Goal: Communication & Community: Answer question/provide support

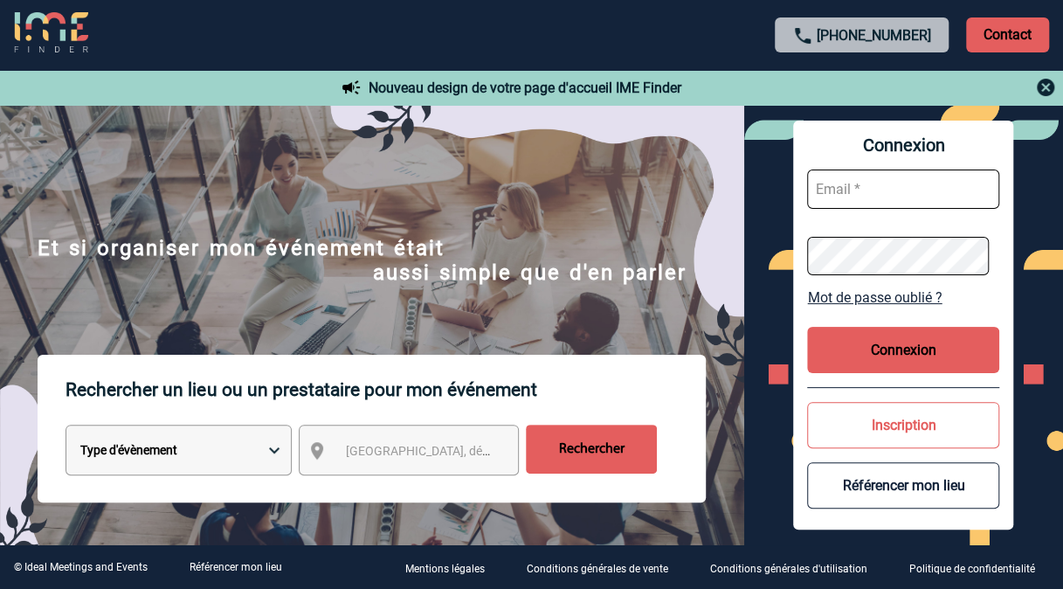
click at [847, 189] on input "text" at bounding box center [903, 188] width 192 height 39
type input "geoffroy.boudon@sanofi.com"
click at [889, 349] on button "Connexion" at bounding box center [903, 350] width 192 height 46
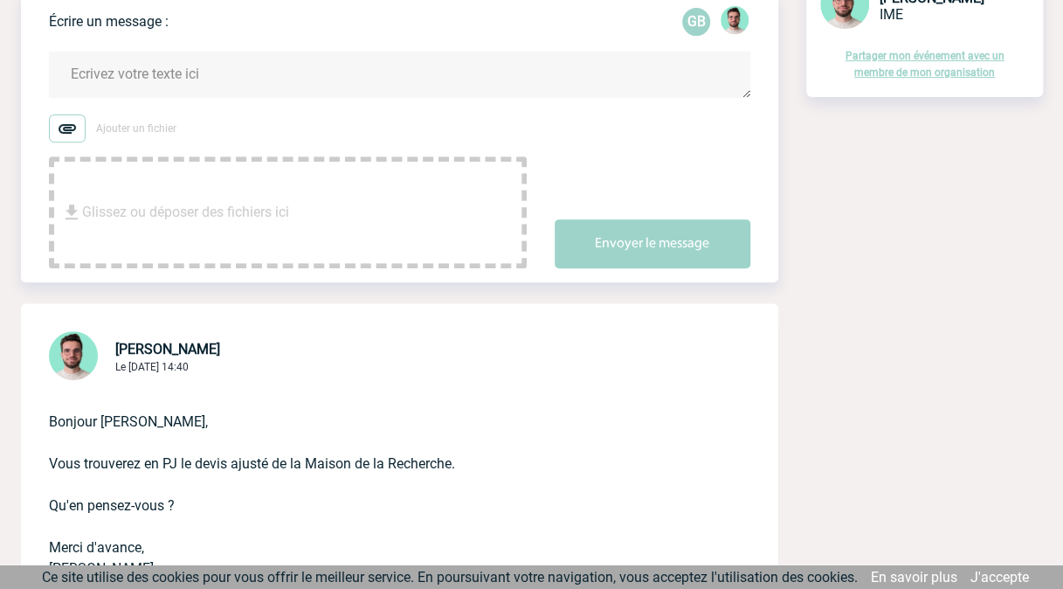
scroll to position [247, 0]
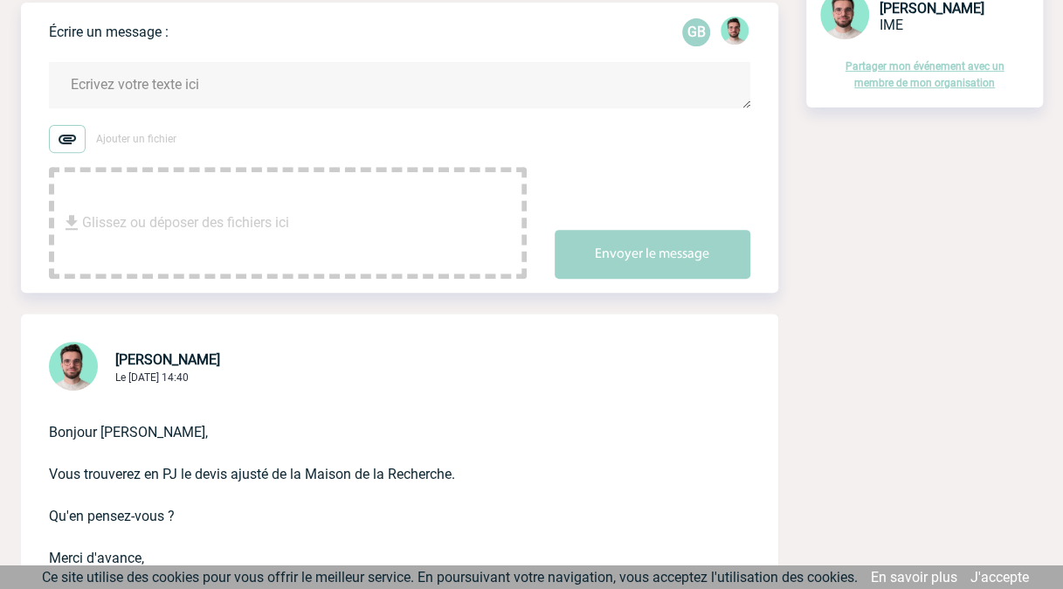
click at [248, 197] on span "Glissez ou déposer des fichiers ici" at bounding box center [185, 222] width 207 height 87
click at [183, 85] on textarea at bounding box center [400, 85] width 702 height 46
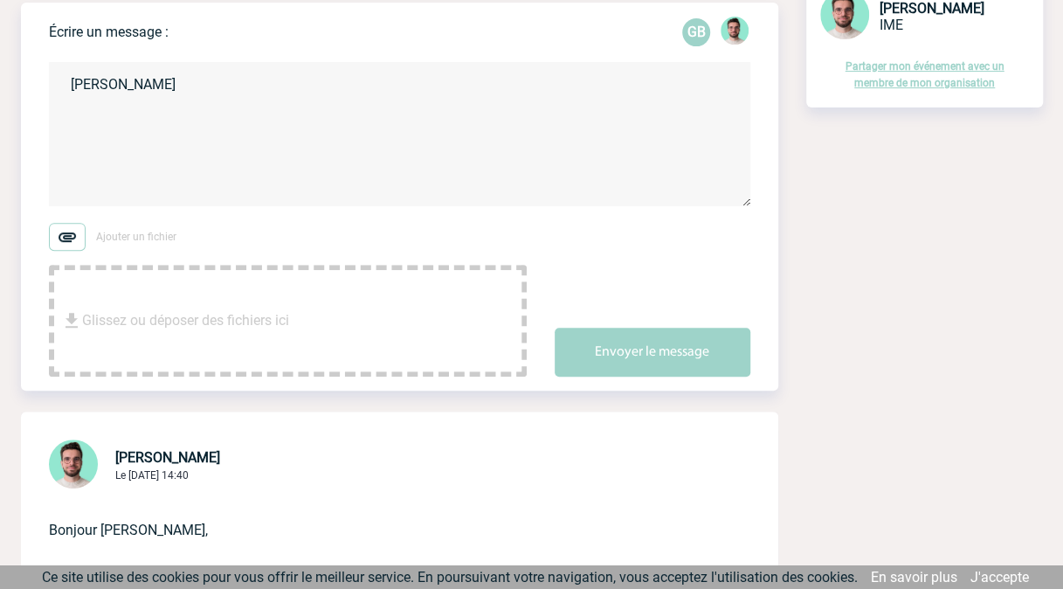
click at [110, 83] on textarea "[PERSON_NAME]" at bounding box center [400, 134] width 702 height 144
click at [204, 86] on textarea "[PERSON_NAME]" at bounding box center [400, 134] width 702 height 144
click at [375, 82] on textarea "[PERSON_NAME]. Avez vous reçu des propositiosn de péniche..." at bounding box center [400, 134] width 702 height 144
click at [508, 89] on textarea "[PERSON_NAME]. Avez vous reçu des propositions de péniche..." at bounding box center [400, 134] width 702 height 144
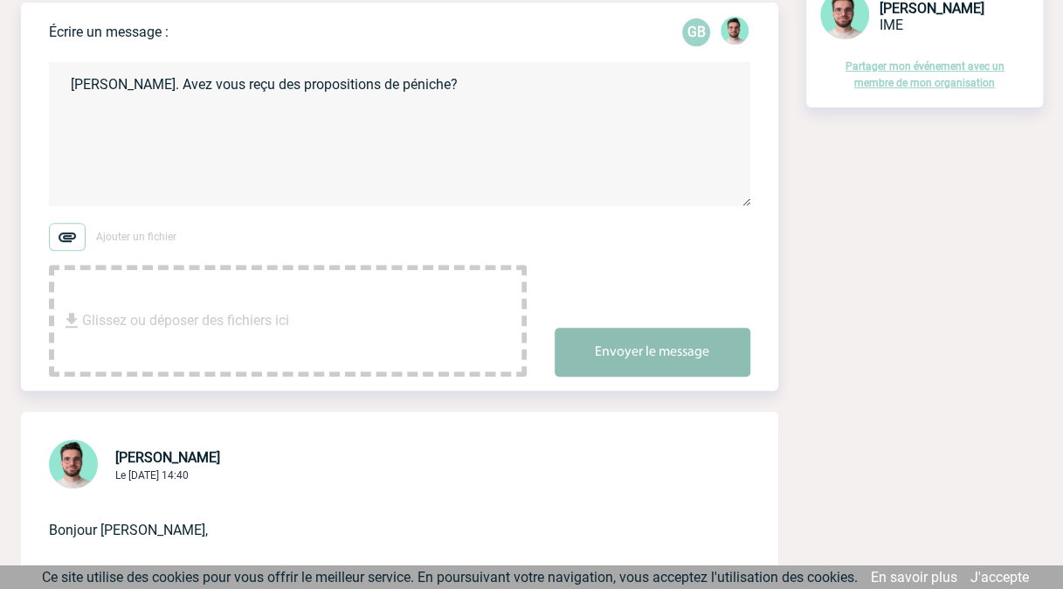
type textarea "[PERSON_NAME]. Avez vous reçu des propositions de péniche?"
click at [680, 344] on button "Envoyer le message" at bounding box center [653, 352] width 196 height 49
